Goal: Transaction & Acquisition: Purchase product/service

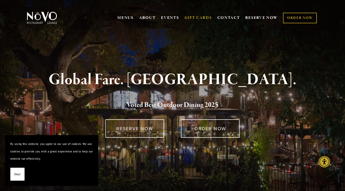
click at [200, 16] on link "GIFT CARDS" at bounding box center [198, 18] width 27 height 10
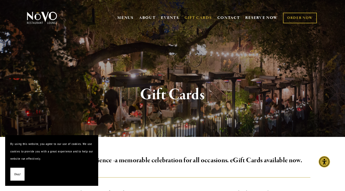
click at [20, 170] on button "Okay!" at bounding box center [17, 174] width 14 height 13
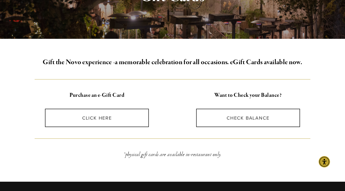
scroll to position [99, 0]
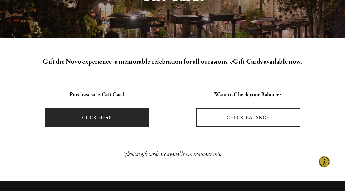
click at [105, 119] on link "CLICK HERE" at bounding box center [97, 117] width 104 height 18
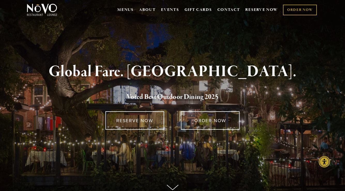
scroll to position [9, 0]
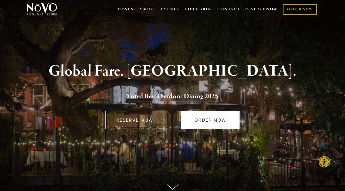
click at [224, 118] on link "ORDER NOW" at bounding box center [210, 120] width 59 height 18
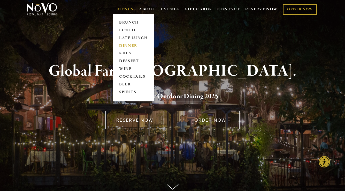
click at [125, 45] on link "DINNER" at bounding box center [133, 46] width 32 height 8
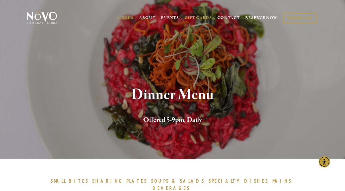
click at [189, 16] on link "GIFT CARDS" at bounding box center [198, 18] width 27 height 10
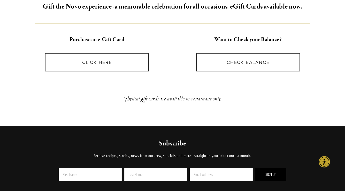
scroll to position [156, 0]
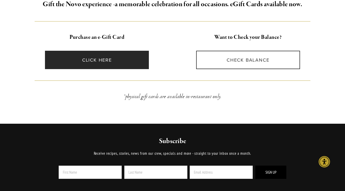
click at [101, 58] on link "CLICK HERE" at bounding box center [97, 60] width 104 height 18
